Goal: Information Seeking & Learning: Learn about a topic

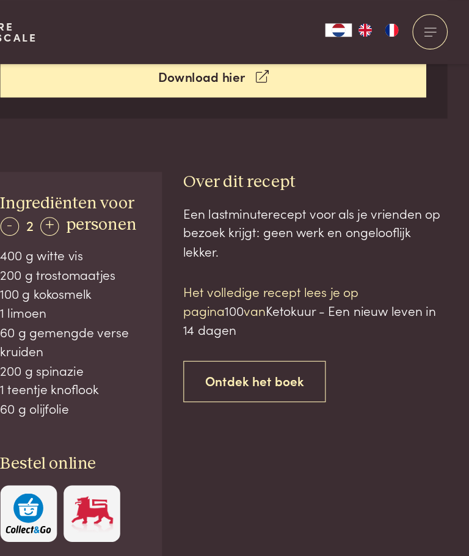
scroll to position [527, 0]
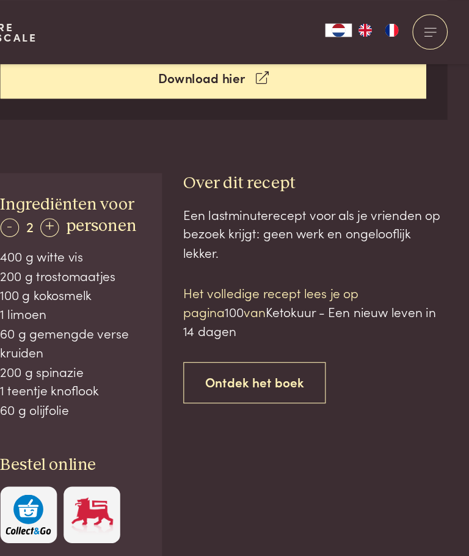
click at [207, 332] on link "Ontdek het boek" at bounding box center [272, 351] width 131 height 38
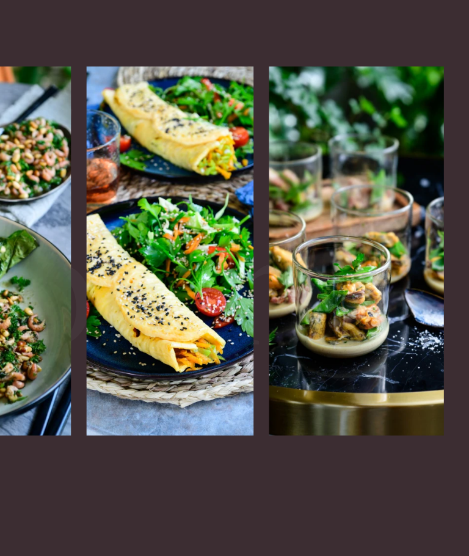
scroll to position [1684, 0]
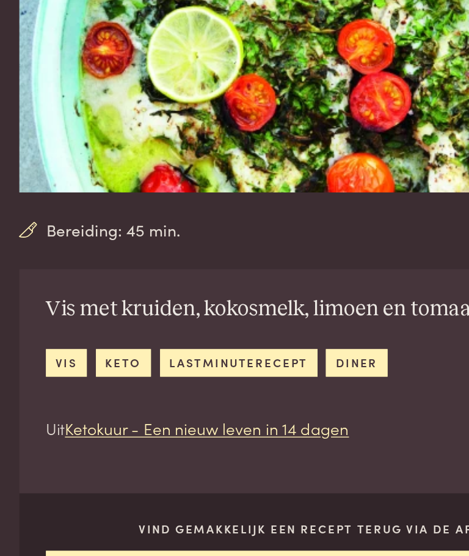
scroll to position [81, 0]
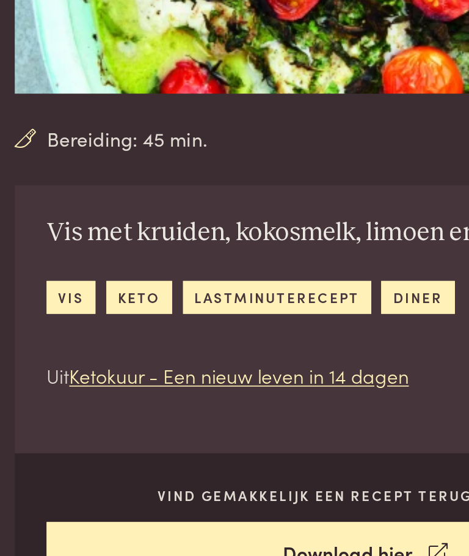
click at [82, 400] on link "Ketokuur - Een nieuw leven in 14 dagen" at bounding box center [157, 408] width 208 height 16
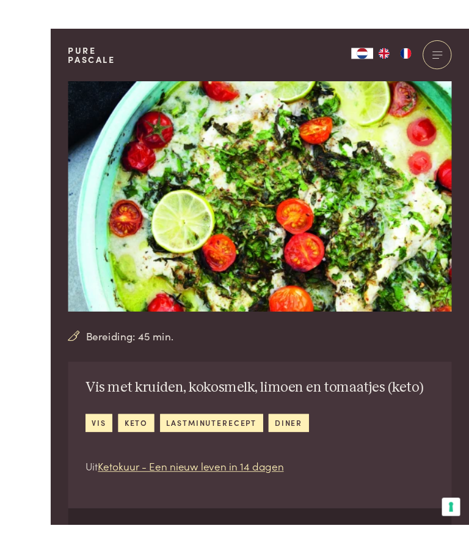
scroll to position [4, 0]
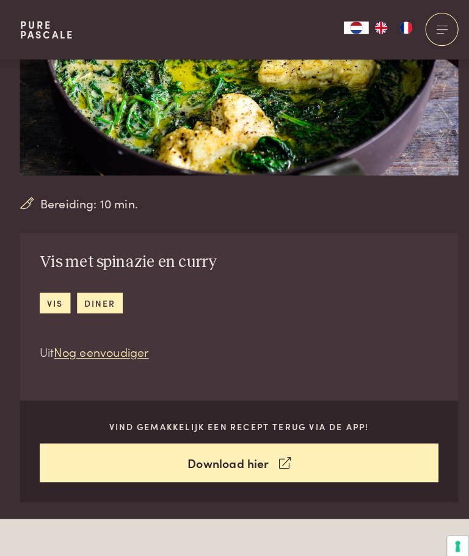
scroll to position [184, 0]
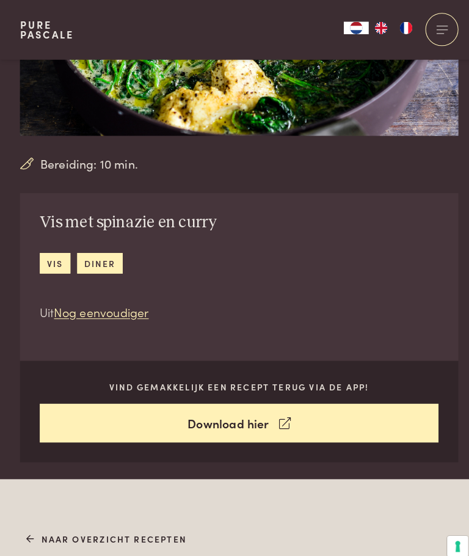
click at [132, 422] on link "Download hier" at bounding box center [234, 415] width 391 height 38
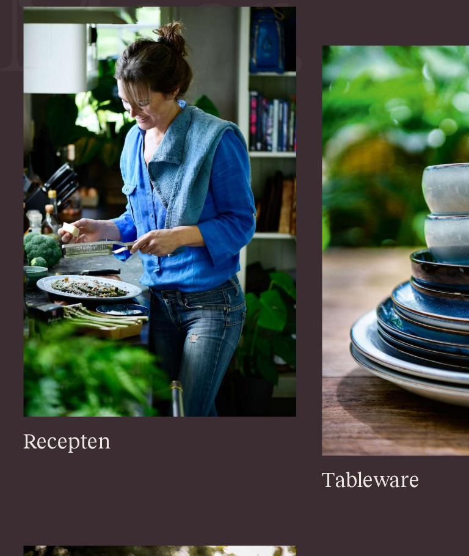
scroll to position [1538, 0]
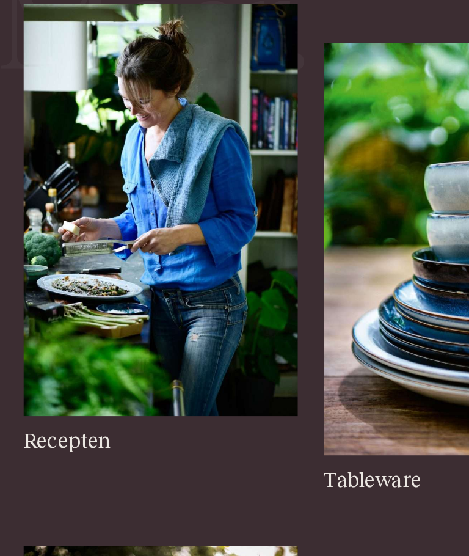
click at [38, 429] on h3 "Recepten" at bounding box center [122, 439] width 205 height 20
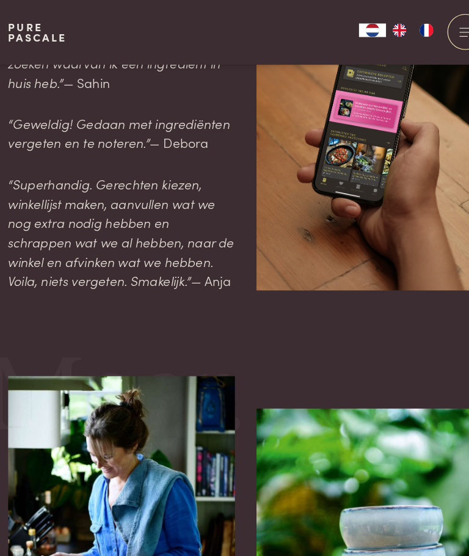
scroll to position [1292, 0]
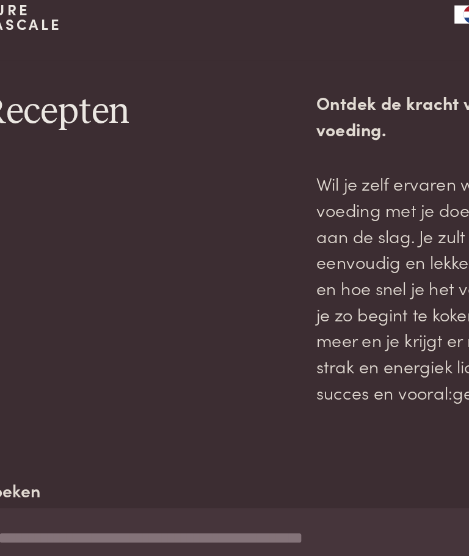
scroll to position [18, 30]
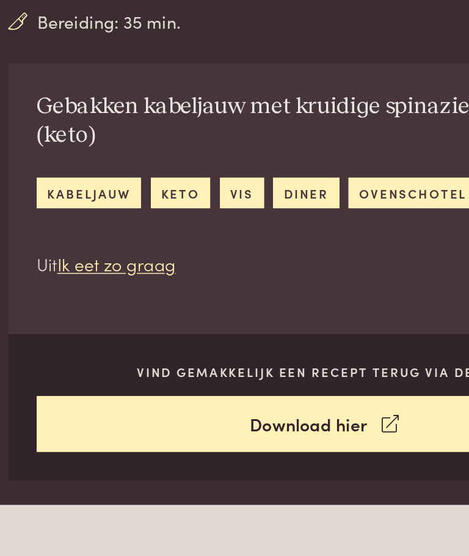
scroll to position [532, 0]
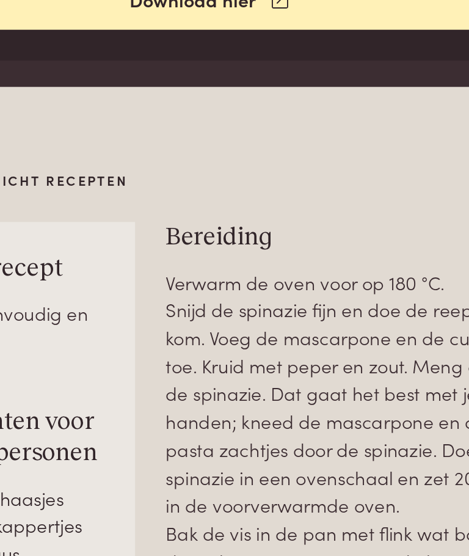
click at [207, 255] on p "Verwarm de oven voor op 180 °C. Snijd de spinazie fijn en doe de reepjes in een…" at bounding box center [328, 412] width 243 height 315
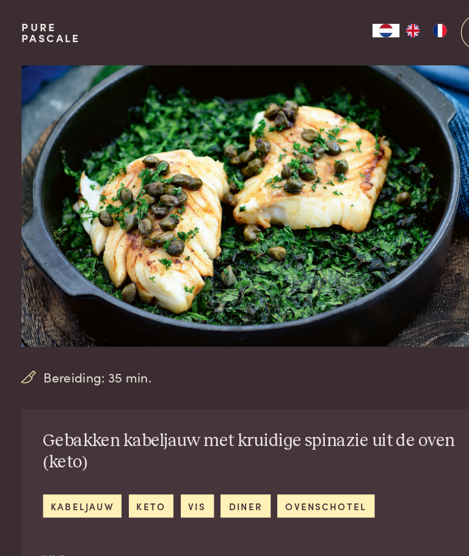
scroll to position [0, 0]
